Goal: Task Accomplishment & Management: Use online tool/utility

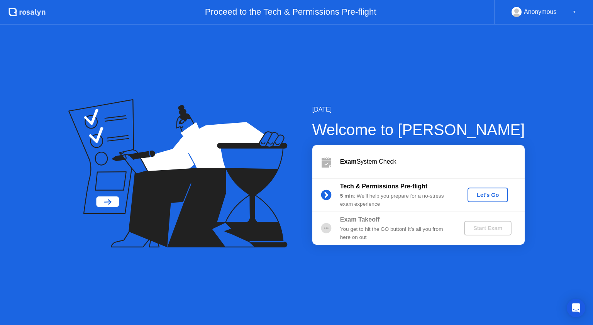
click at [489, 194] on div "Let's Go" at bounding box center [487, 195] width 34 height 6
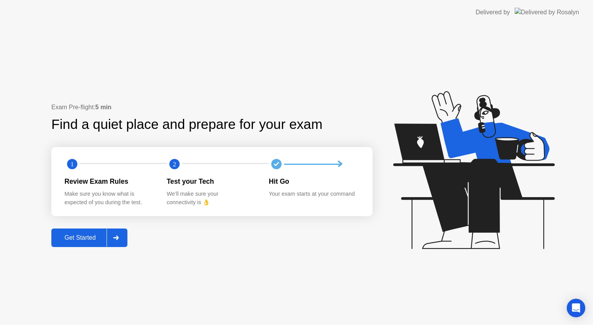
click at [86, 236] on div "Get Started" at bounding box center [80, 237] width 53 height 7
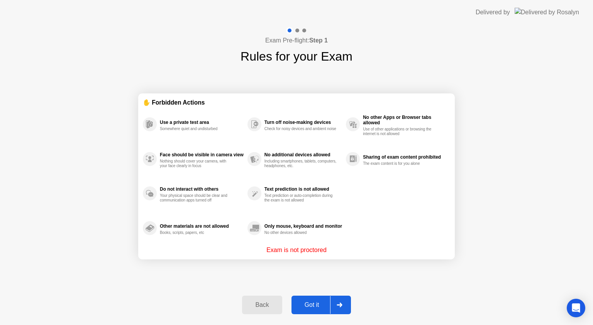
click at [310, 305] on div "Got it" at bounding box center [312, 304] width 36 height 7
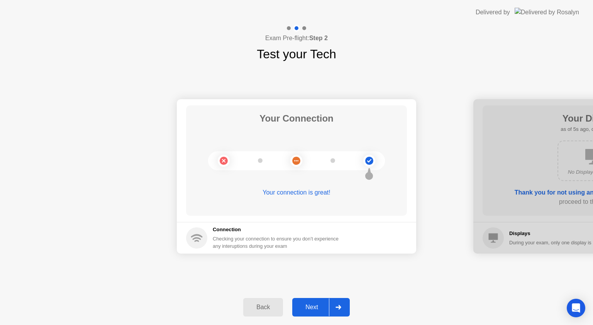
click at [308, 305] on div "Next" at bounding box center [311, 307] width 34 height 7
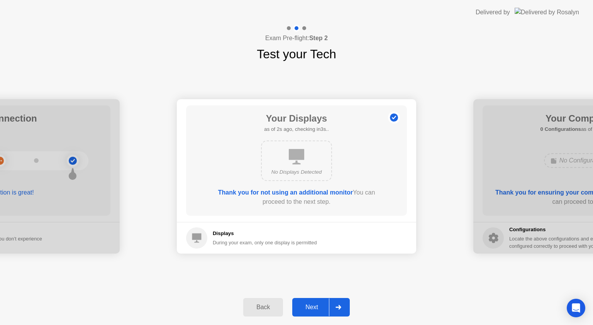
click at [314, 306] on div "Next" at bounding box center [311, 307] width 34 height 7
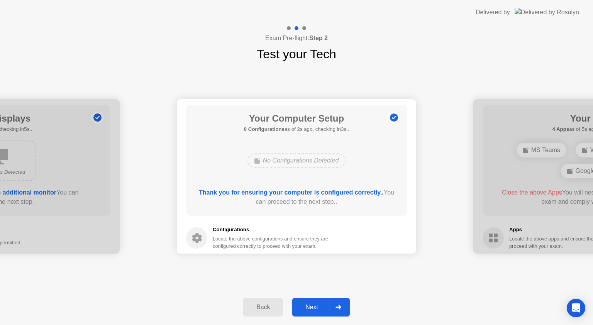
click at [308, 307] on div "Next" at bounding box center [311, 307] width 34 height 7
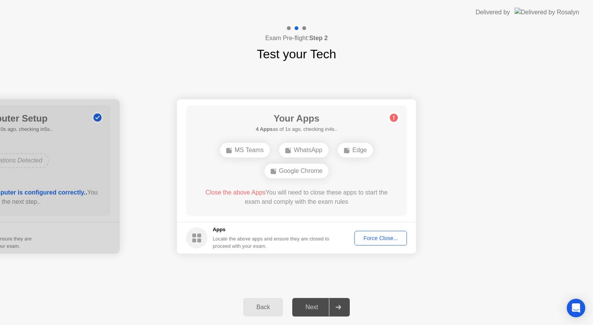
click at [384, 236] on div "Force Close..." at bounding box center [380, 238] width 47 height 6
click at [383, 238] on div "Force Close..." at bounding box center [380, 238] width 47 height 6
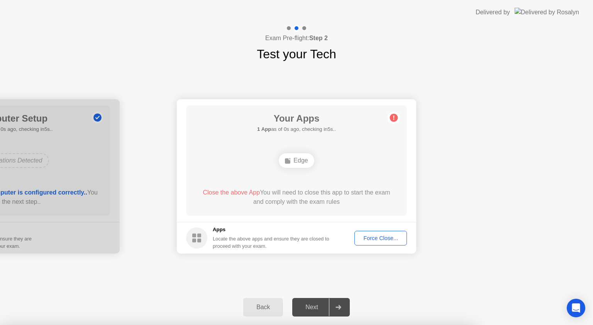
click at [386, 236] on div "Force Close..." at bounding box center [380, 238] width 47 height 6
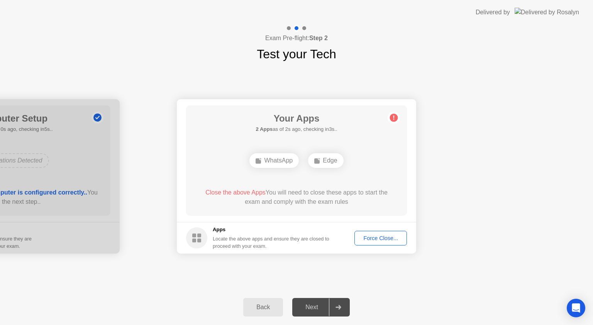
click at [374, 236] on div "Force Close..." at bounding box center [380, 238] width 47 height 6
click at [379, 237] on div "Force Close..." at bounding box center [380, 238] width 47 height 6
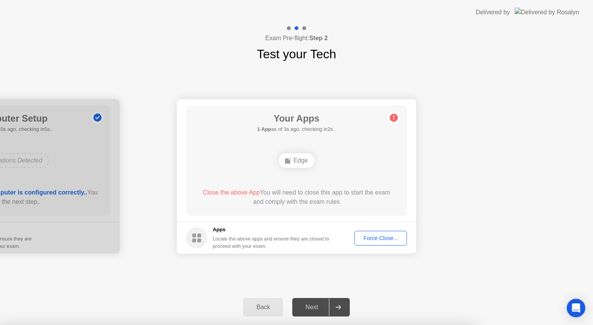
click at [302, 156] on div "Edge" at bounding box center [296, 160] width 35 height 15
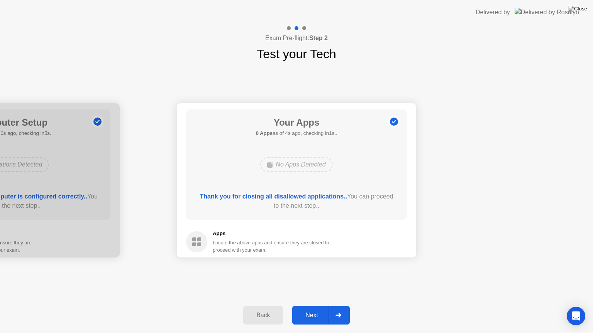
click at [312, 313] on div "Next" at bounding box center [311, 315] width 34 height 7
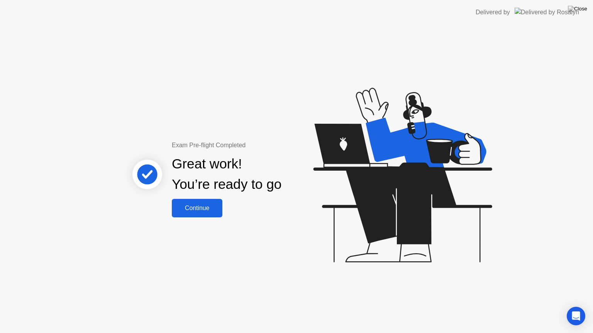
click at [204, 205] on div "Continue" at bounding box center [197, 208] width 46 height 7
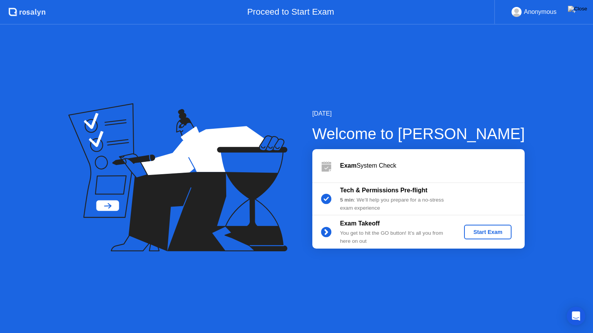
click at [485, 232] on div "Start Exam" at bounding box center [487, 232] width 41 height 6
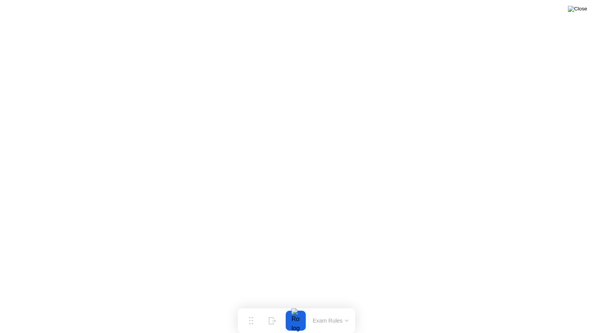
click at [581, 11] on img at bounding box center [577, 9] width 19 height 6
